Goal: Task Accomplishment & Management: Complete application form

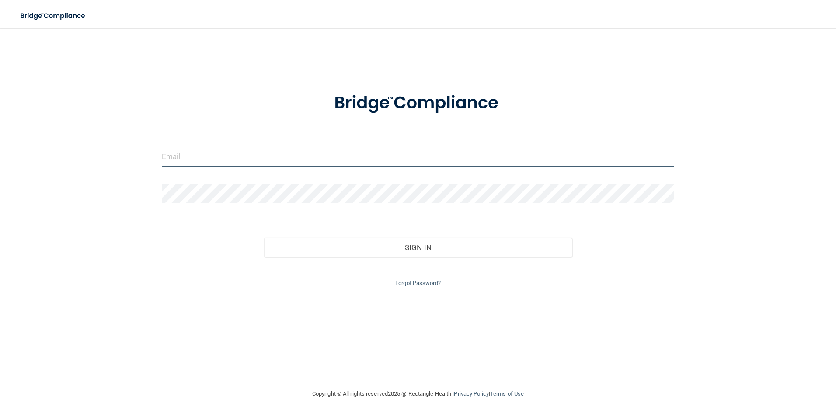
click at [238, 165] on input "email" at bounding box center [418, 157] width 513 height 20
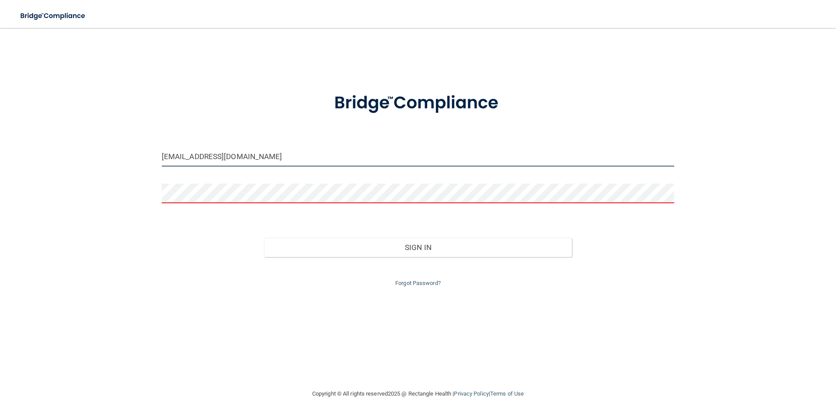
click at [184, 153] on input "[EMAIL_ADDRESS][DOMAIN_NAME]" at bounding box center [418, 157] width 513 height 20
type input "[EMAIL_ADDRESS][DOMAIN_NAME]"
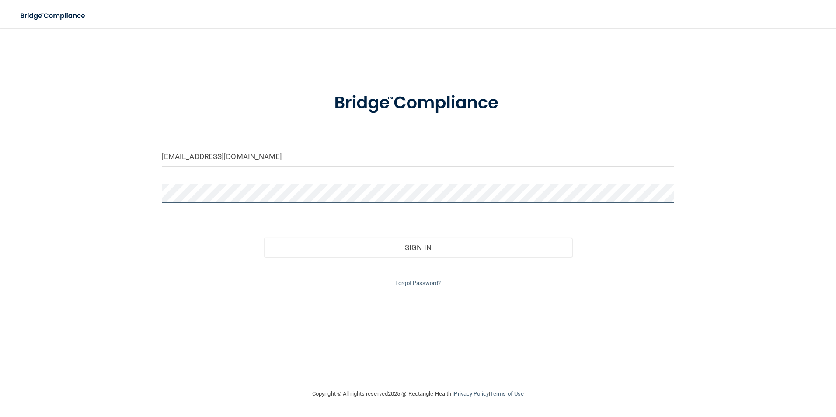
click at [264, 238] on button "Sign In" at bounding box center [418, 247] width 308 height 19
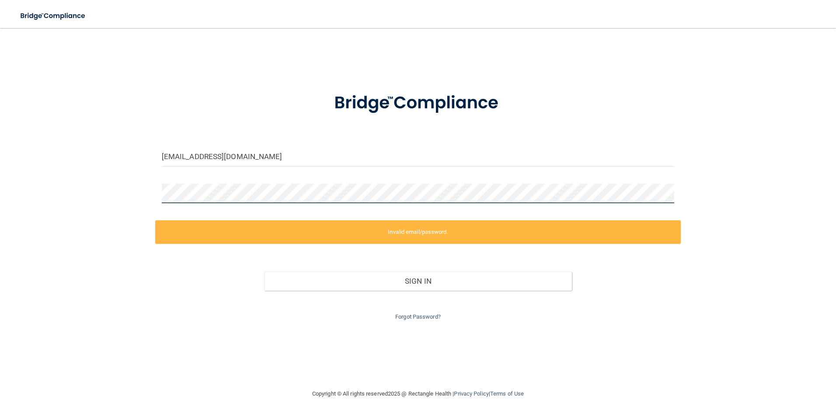
click at [100, 177] on div "[EMAIL_ADDRESS][DOMAIN_NAME] Invalid email/password. You don't have permission …" at bounding box center [417, 208] width 801 height 343
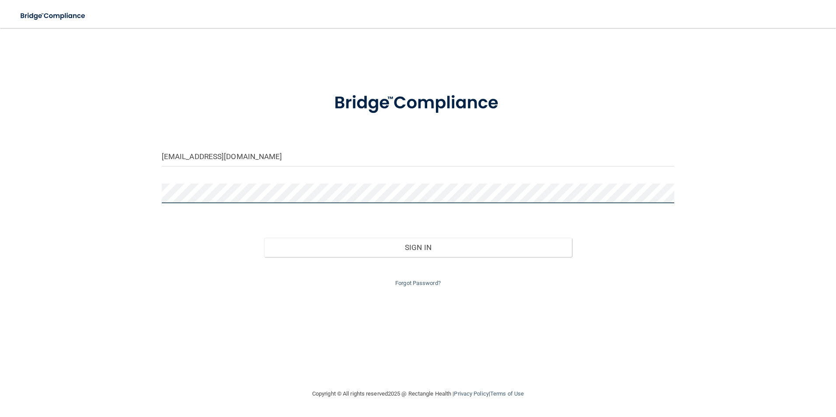
click at [264, 238] on button "Sign In" at bounding box center [418, 247] width 308 height 19
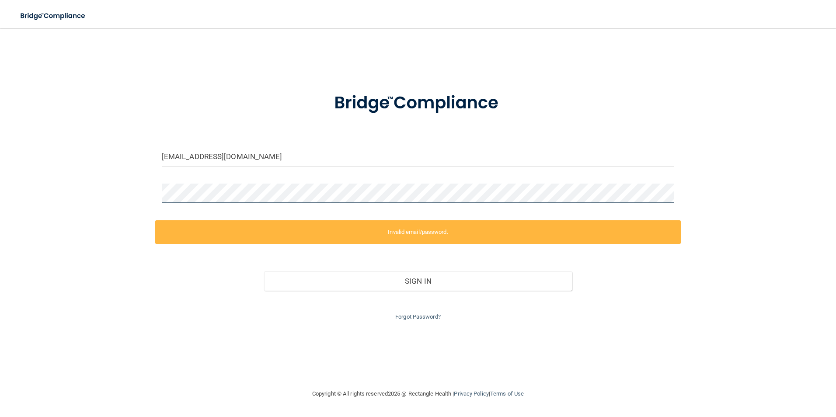
click at [0, 153] on html "Toggle navigation Manage My Enterprise Manage My Location [EMAIL_ADDRESS][DOMAI…" at bounding box center [418, 208] width 836 height 417
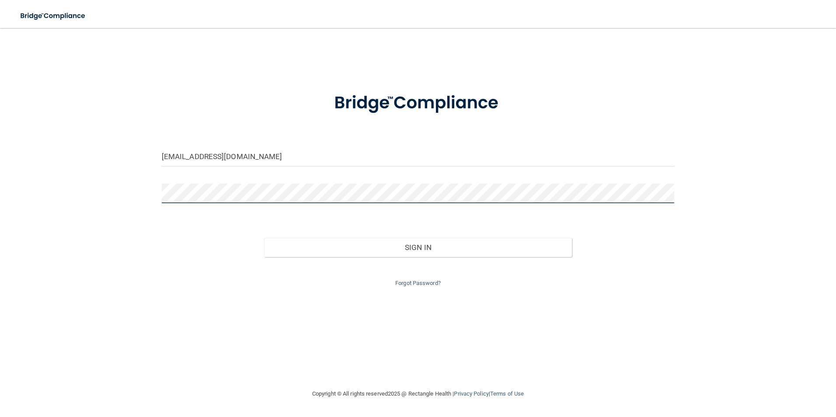
click at [264, 238] on button "Sign In" at bounding box center [418, 247] width 308 height 19
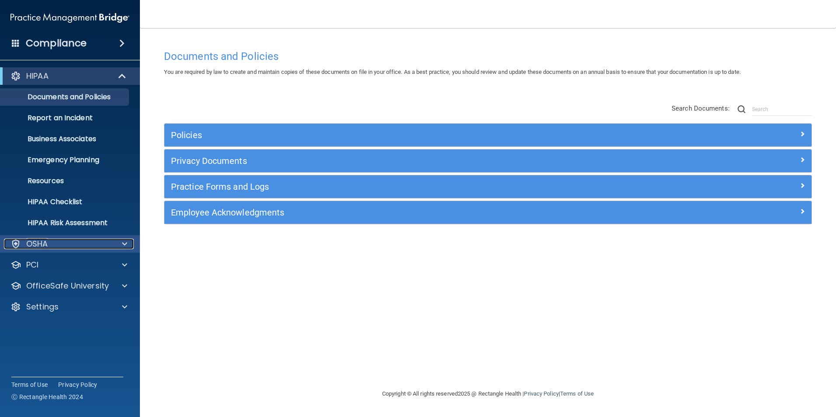
click at [60, 244] on div "OSHA" at bounding box center [58, 244] width 108 height 10
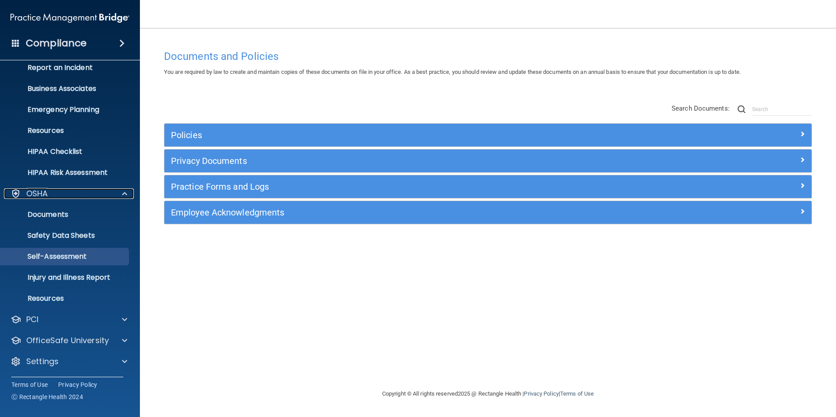
scroll to position [51, 0]
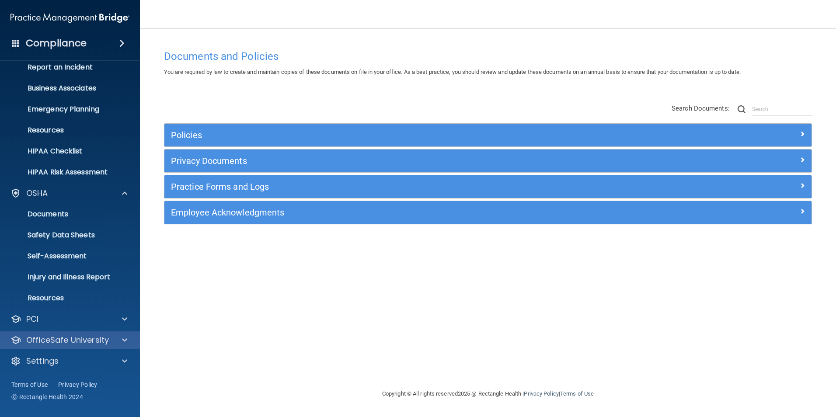
click at [63, 334] on div "OfficeSafe University" at bounding box center [70, 339] width 140 height 17
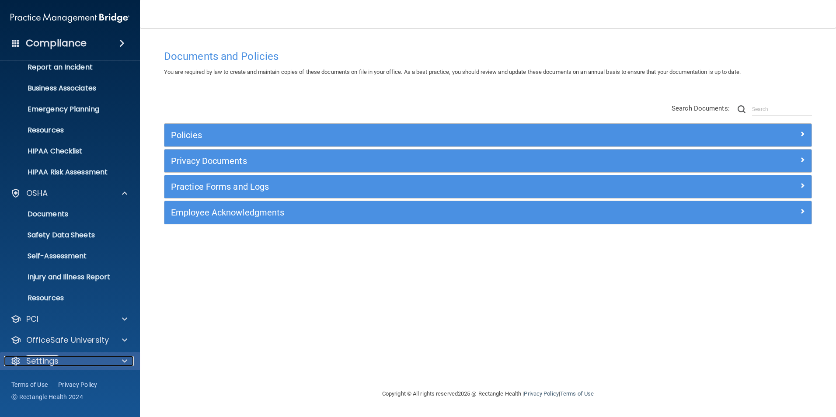
click at [65, 357] on div "Settings" at bounding box center [58, 361] width 108 height 10
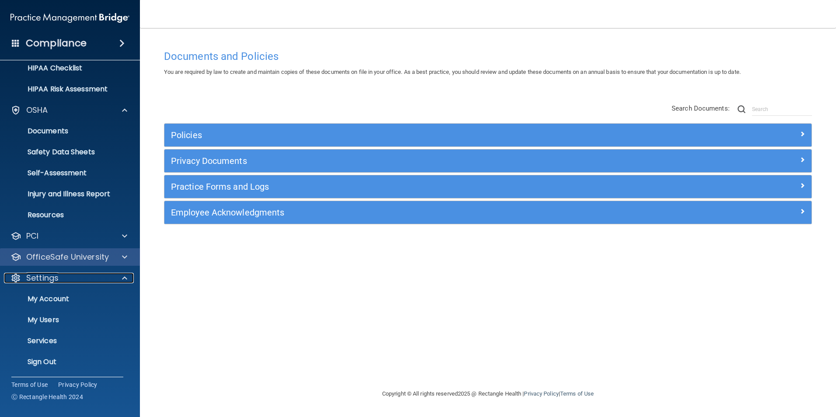
scroll to position [135, 0]
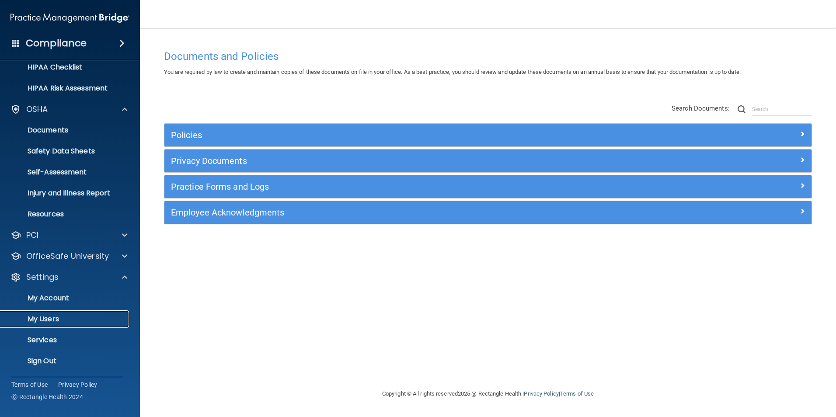
click at [56, 319] on p "My Users" at bounding box center [65, 319] width 119 height 9
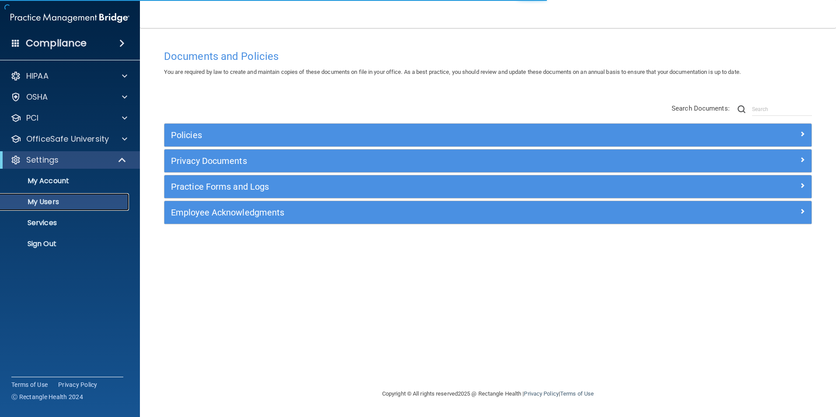
select select "20"
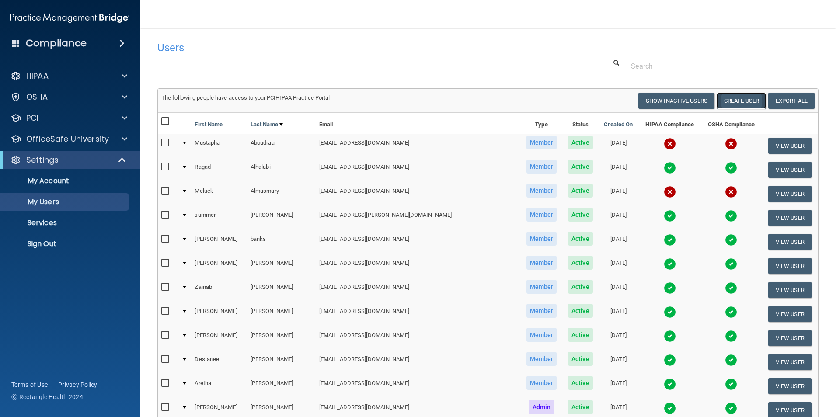
click at [729, 101] on button "Create User" at bounding box center [740, 101] width 49 height 16
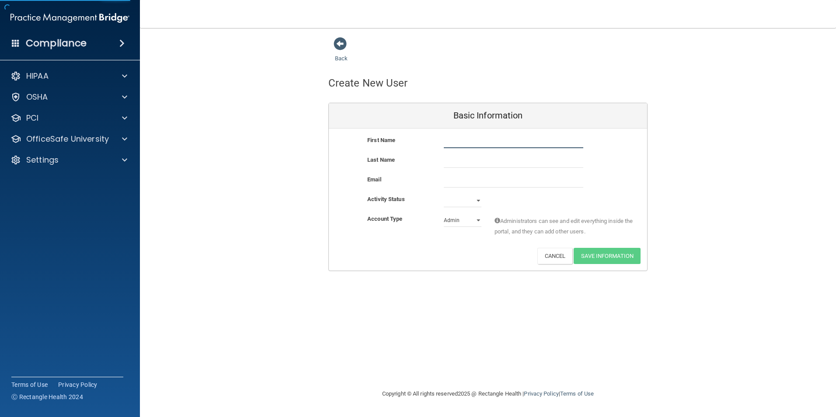
click at [453, 143] on input "text" at bounding box center [513, 141] width 139 height 13
type input "Kelsy"
type input "Hudy"
click at [453, 139] on input "Kelsy" at bounding box center [513, 141] width 139 height 13
type input "[PERSON_NAME]"
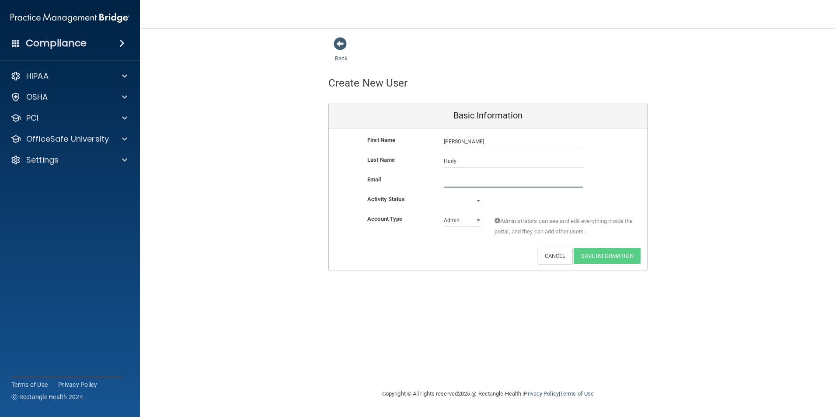
click at [459, 179] on input "email" at bounding box center [513, 180] width 139 height 13
type input "[EMAIL_ADDRESS][DOMAIN_NAME]"
drag, startPoint x: 474, startPoint y: 193, endPoint x: 472, endPoint y: 203, distance: 9.8
click at [472, 203] on div "First Name [PERSON_NAME] [PERSON_NAME] Last Name [PERSON_NAME] Email [EMAIL_ADD…" at bounding box center [488, 201] width 318 height 144
click at [472, 203] on select "Active Inactive" at bounding box center [463, 202] width 38 height 13
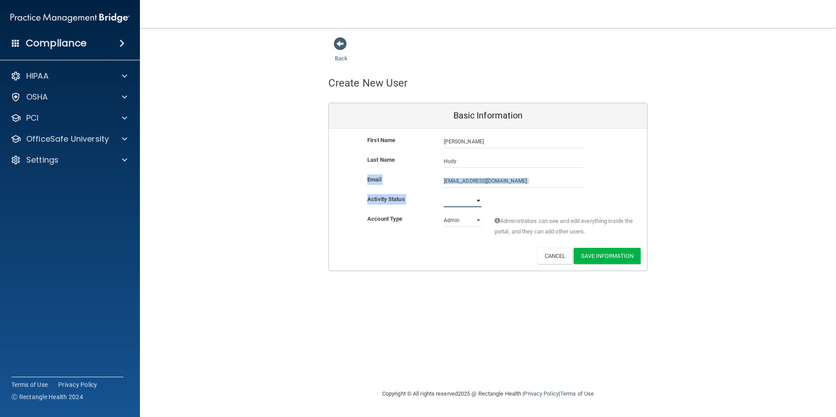
select select "active"
click at [444, 194] on select "Active Inactive" at bounding box center [463, 200] width 38 height 13
click at [464, 226] on select "Admin Member" at bounding box center [463, 220] width 38 height 13
select select "practice_member"
click at [444, 214] on select "Admin Member" at bounding box center [463, 220] width 38 height 13
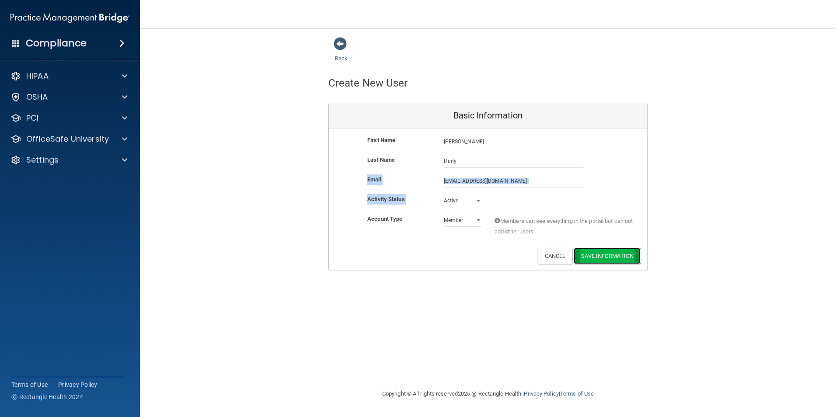
click at [581, 248] on button "Save Information" at bounding box center [607, 256] width 67 height 16
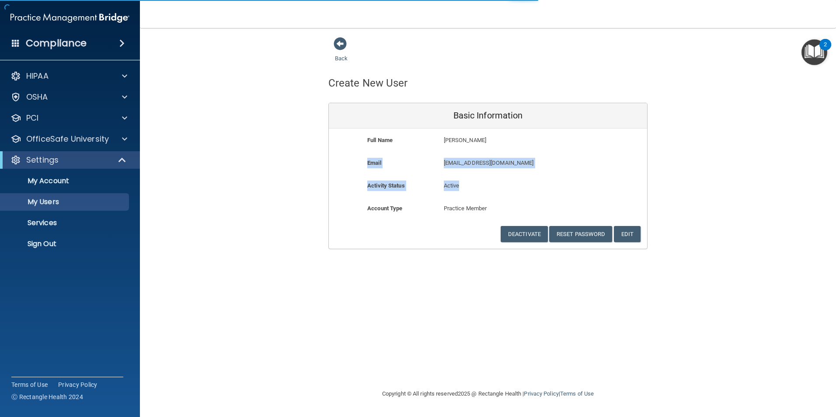
select select "20"
